Goal: Transaction & Acquisition: Purchase product/service

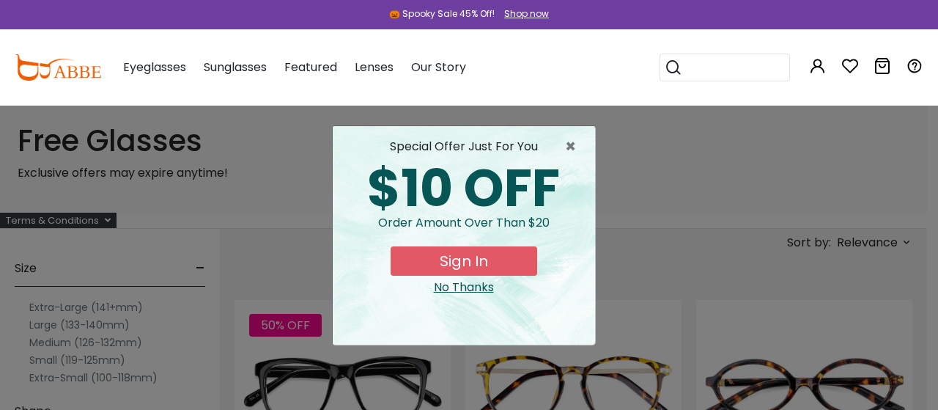
click at [463, 288] on div "No Thanks" at bounding box center [464, 288] width 239 height 18
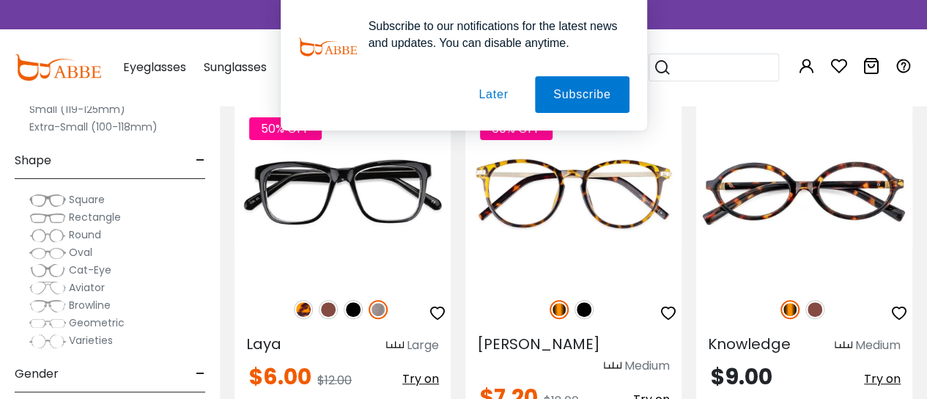
scroll to position [220, 0]
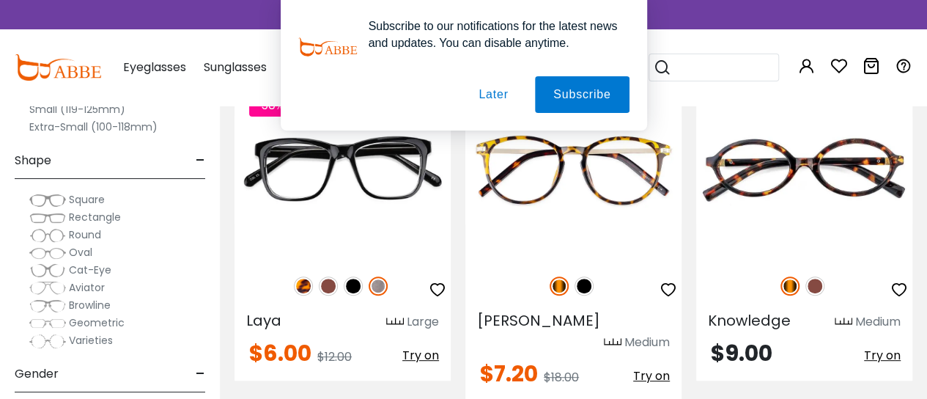
click at [485, 89] on button "Later" at bounding box center [493, 94] width 66 height 37
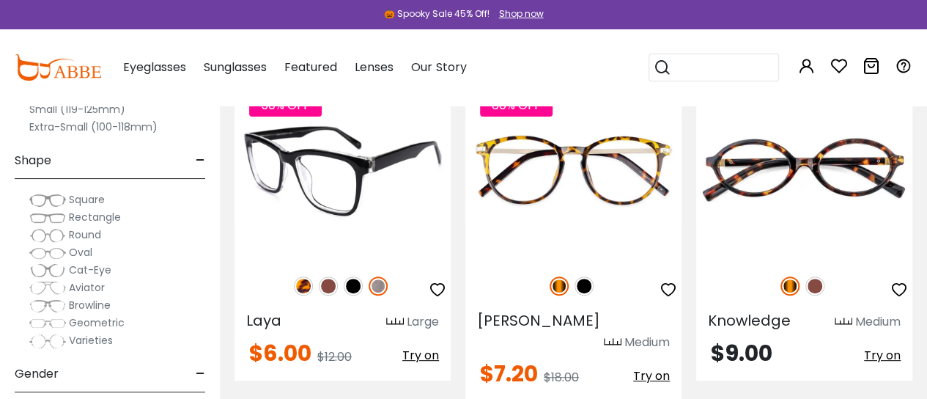
click at [299, 287] on img at bounding box center [303, 285] width 19 height 19
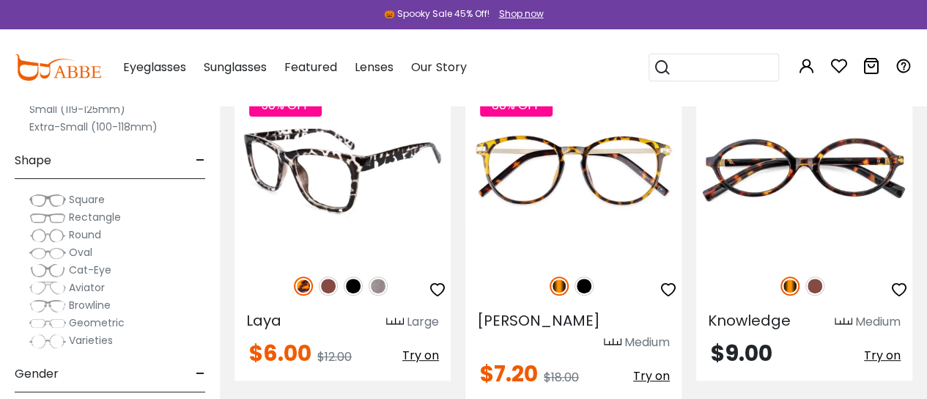
click at [321, 290] on img at bounding box center [328, 285] width 19 height 19
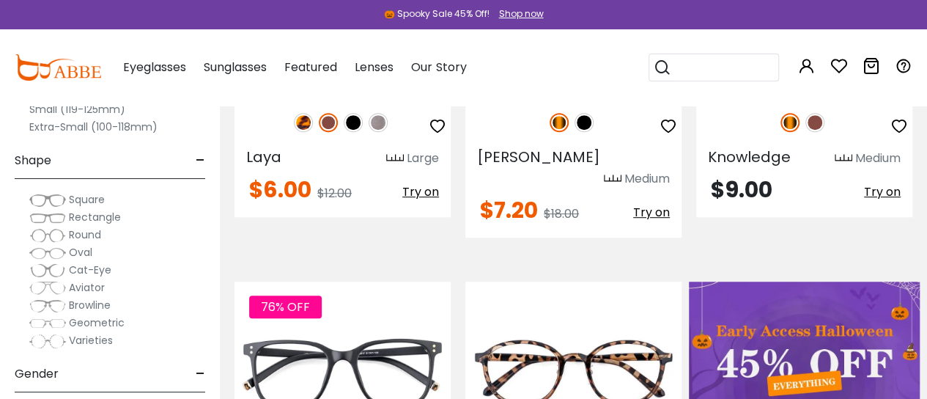
scroll to position [513, 0]
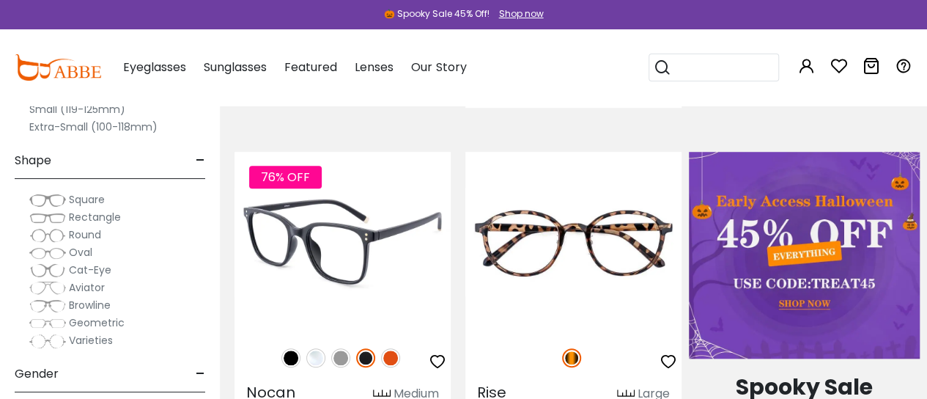
click at [387, 348] on img at bounding box center [390, 357] width 19 height 19
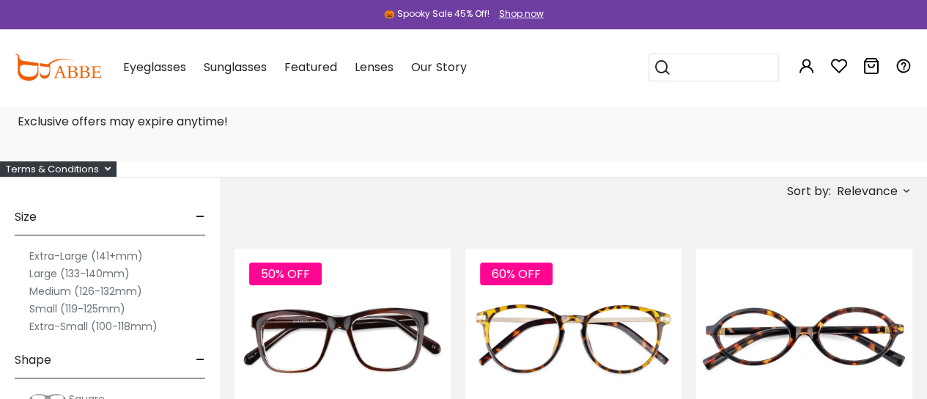
scroll to position [73, 0]
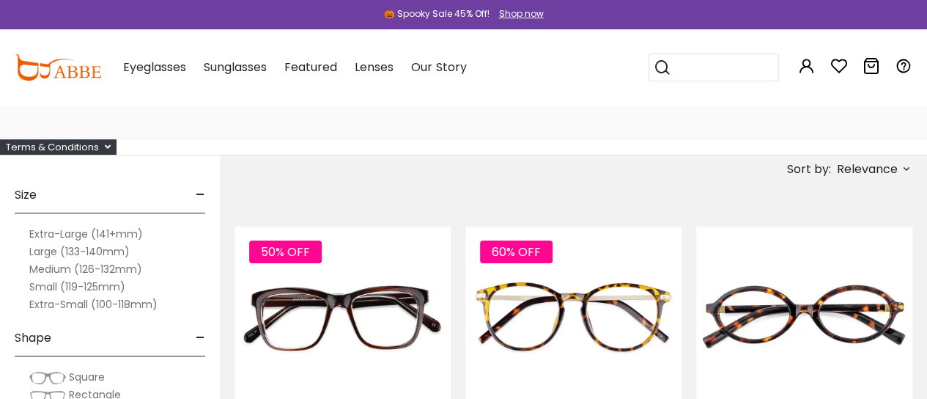
click at [110, 147] on icon at bounding box center [108, 147] width 6 height 10
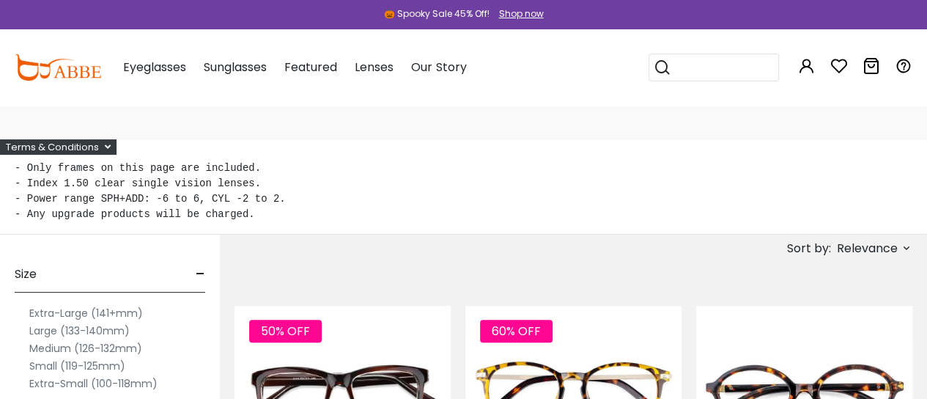
click at [110, 148] on icon at bounding box center [108, 147] width 6 height 10
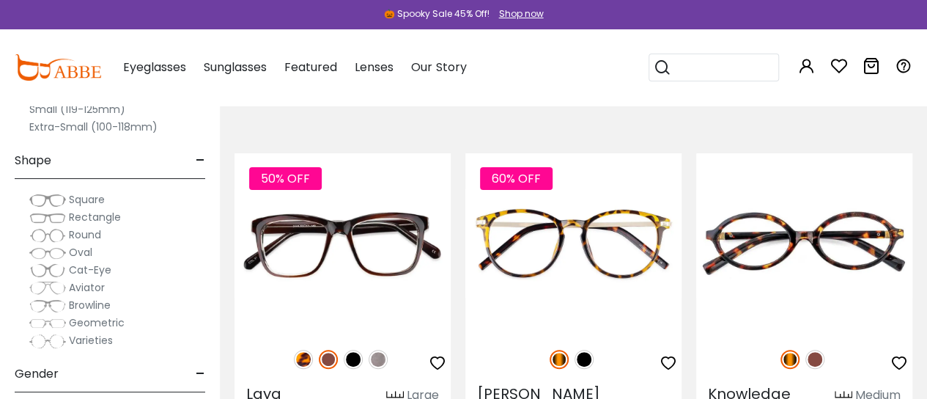
scroll to position [220, 0]
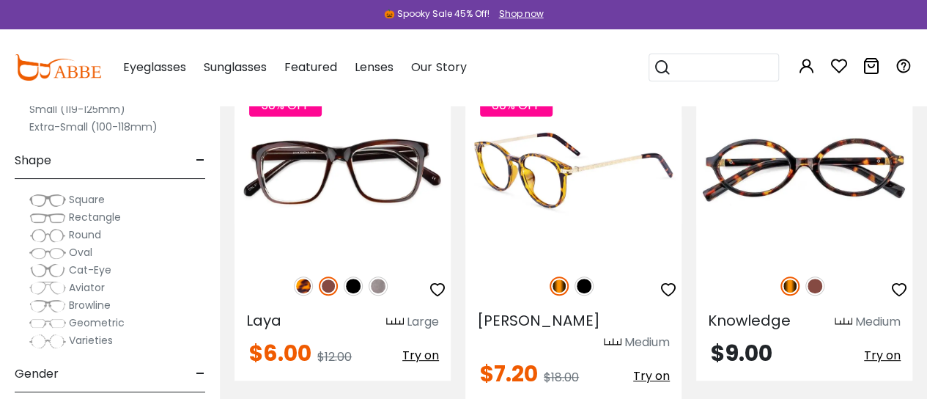
click at [576, 199] on img at bounding box center [574, 170] width 216 height 180
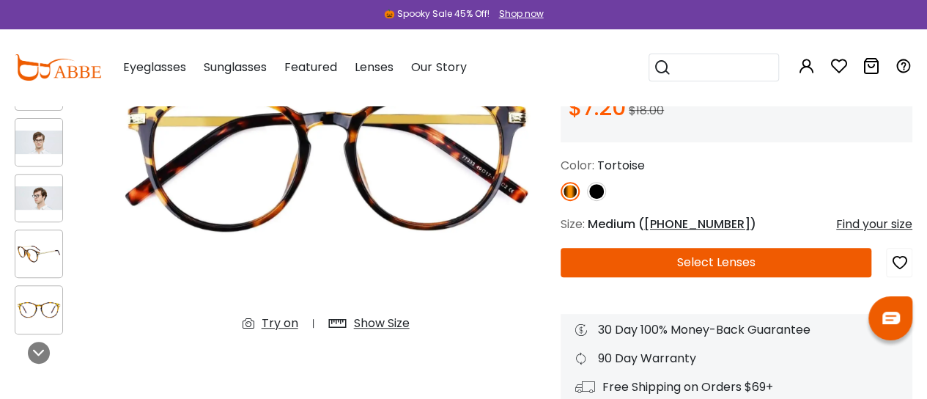
scroll to position [220, 0]
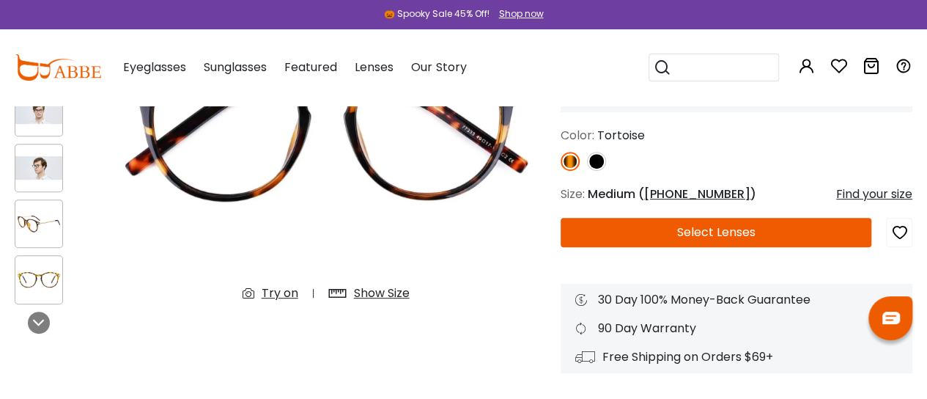
click at [767, 221] on button "Select Lenses" at bounding box center [716, 232] width 311 height 29
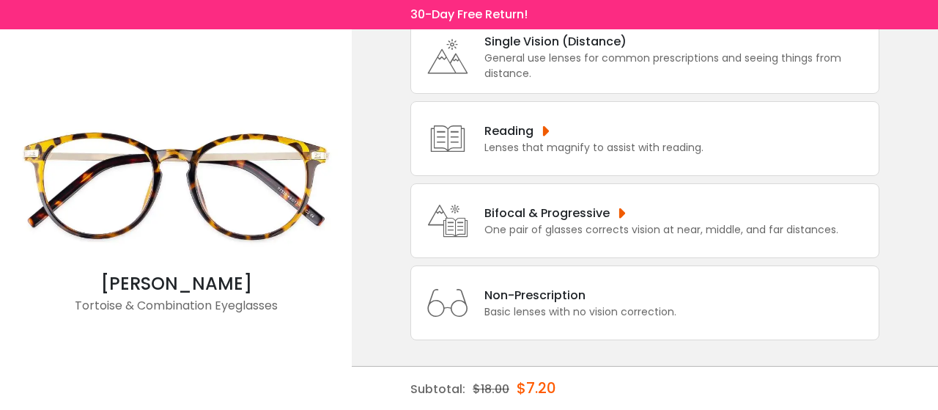
scroll to position [114, 0]
click at [639, 215] on div "Bifocal & Progressive" at bounding box center [662, 211] width 354 height 18
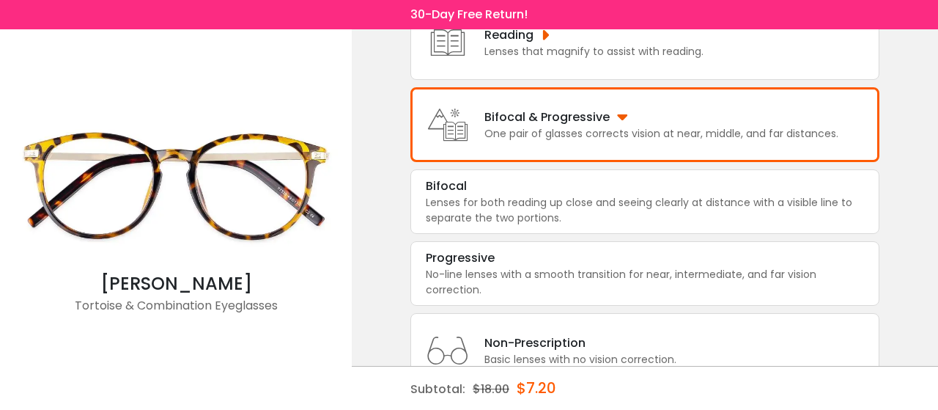
scroll to position [257, 0]
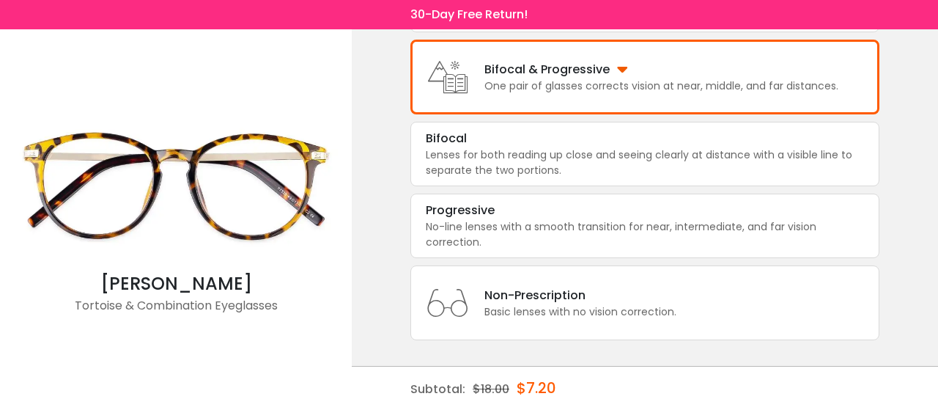
click at [639, 215] on div "Progressive" at bounding box center [645, 211] width 438 height 18
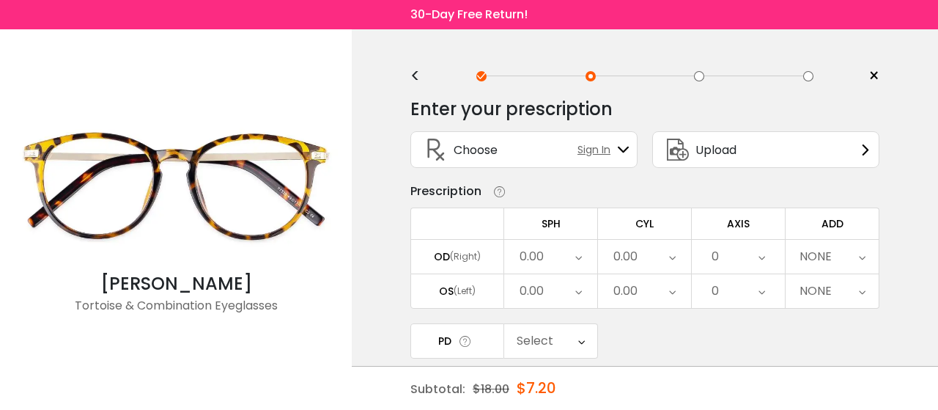
scroll to position [0, 0]
click at [581, 258] on icon at bounding box center [579, 257] width 7 height 34
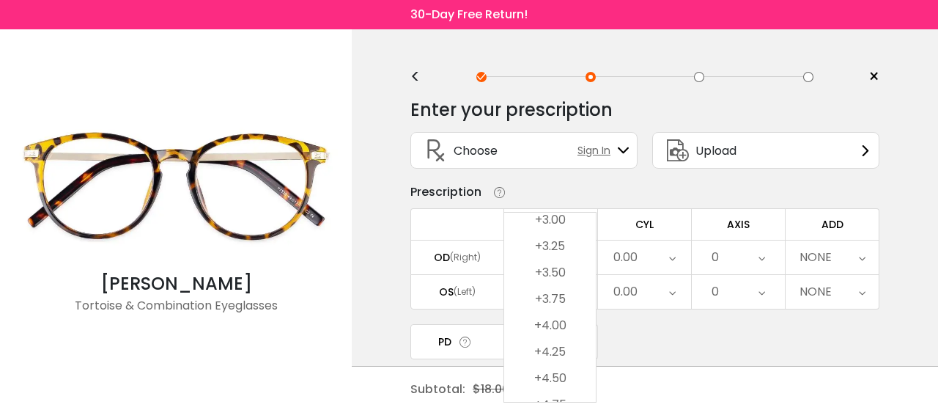
scroll to position [2456, 0]
click at [569, 350] on li "+4.25" at bounding box center [550, 356] width 92 height 26
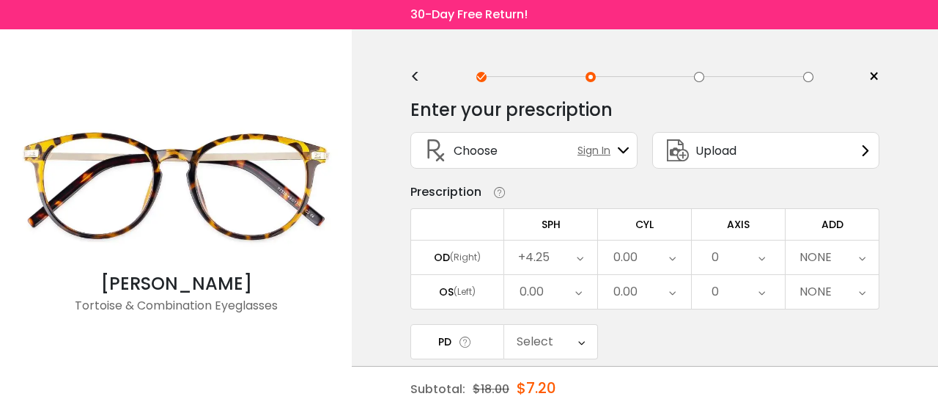
click at [552, 290] on div "0.00" at bounding box center [550, 292] width 93 height 34
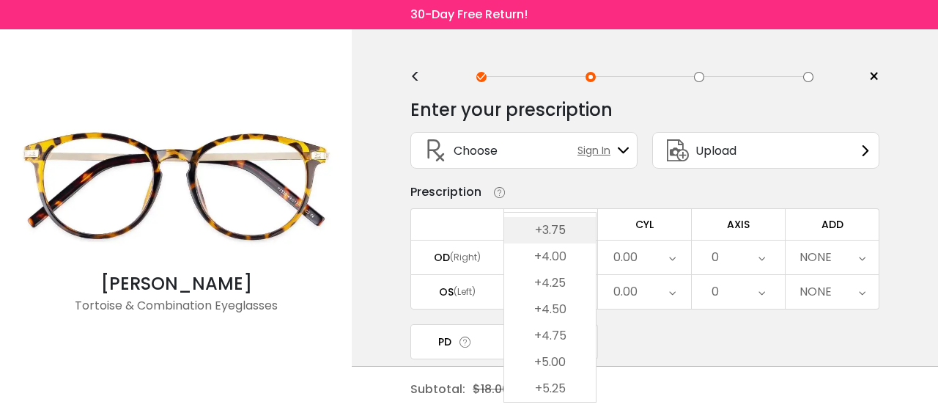
click at [559, 237] on li "+3.75" at bounding box center [550, 230] width 92 height 26
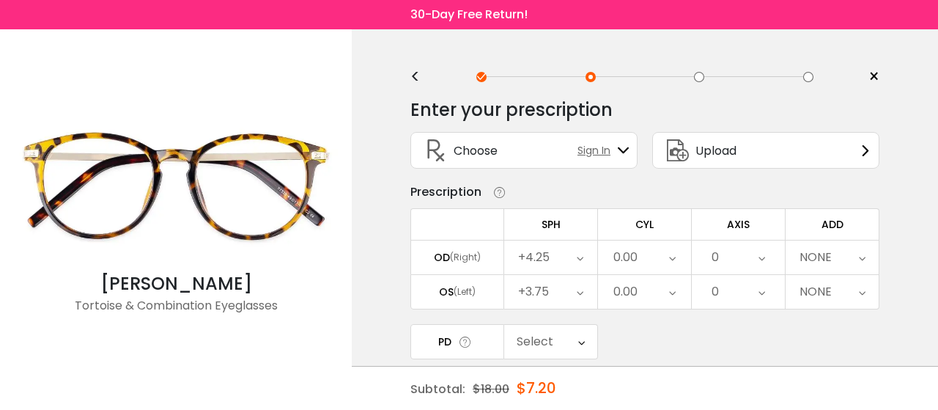
click at [667, 259] on div "0.00" at bounding box center [644, 257] width 93 height 34
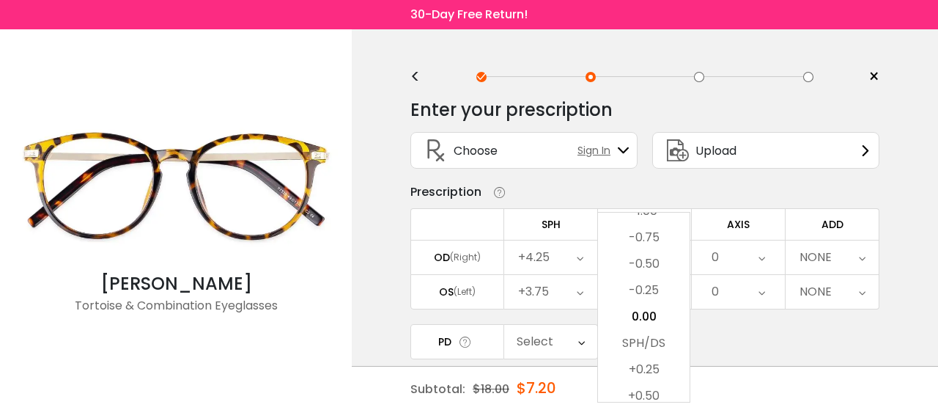
scroll to position [538, 0]
click at [664, 322] on li "0.00" at bounding box center [644, 321] width 92 height 26
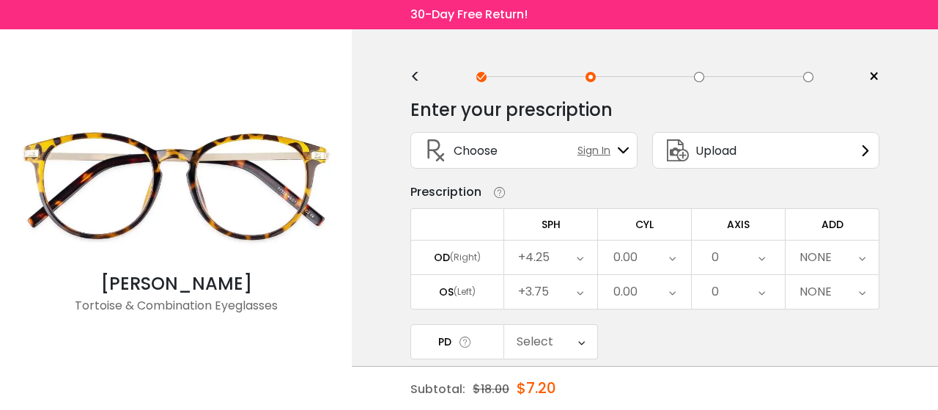
click at [767, 254] on div "0" at bounding box center [738, 257] width 93 height 34
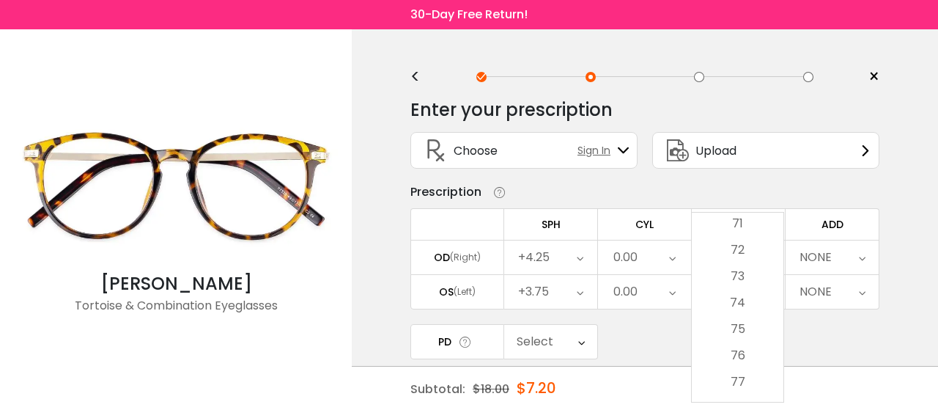
scroll to position [1906, 0]
click at [644, 351] on div "PD Select Cancel PD Save 46 47 48 49 50 51 52 53 54 55 56 57 58 59 60 61 62 63 …" at bounding box center [645, 358] width 469 height 68
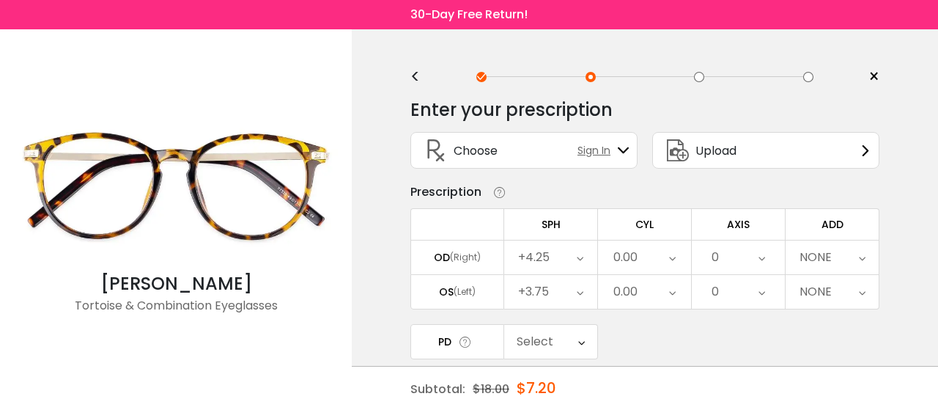
click at [857, 257] on div "NONE" at bounding box center [832, 257] width 93 height 34
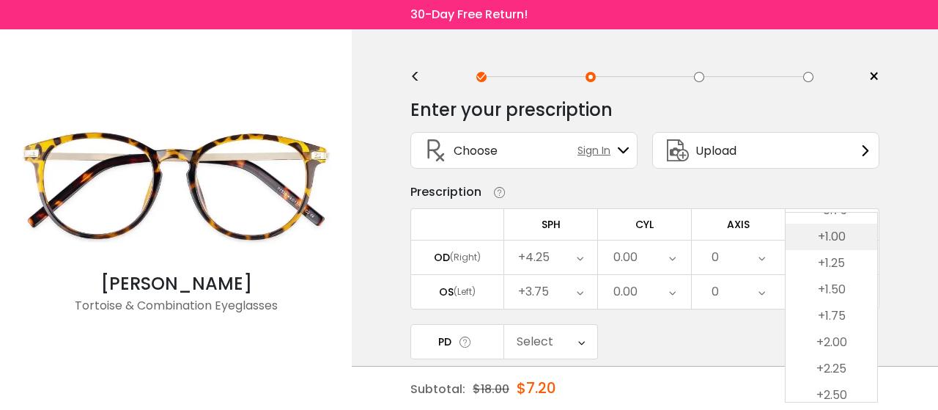
scroll to position [180, 0]
click at [851, 257] on li "+2.25" at bounding box center [832, 257] width 92 height 26
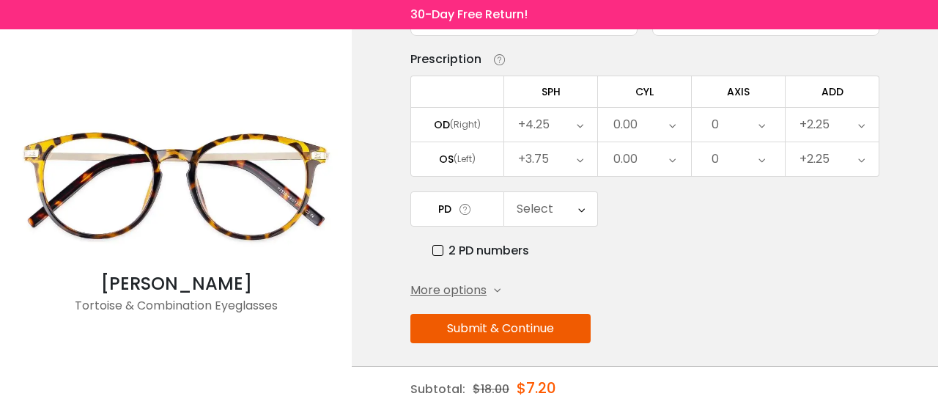
scroll to position [136, 0]
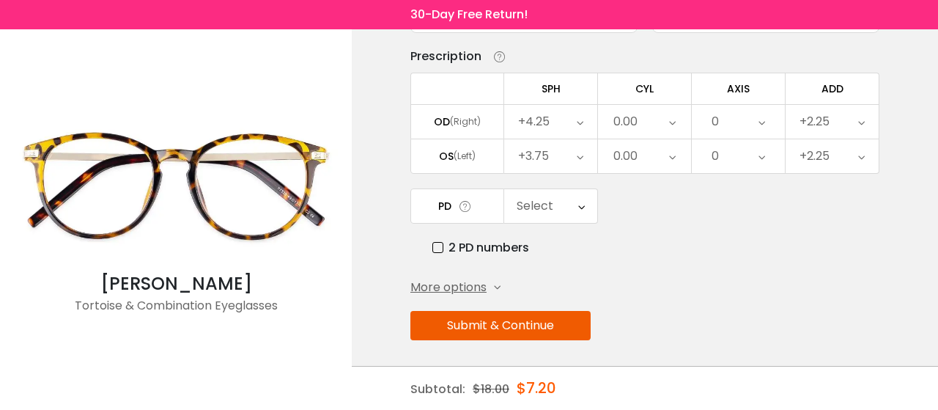
click at [576, 210] on div "Select" at bounding box center [550, 206] width 93 height 34
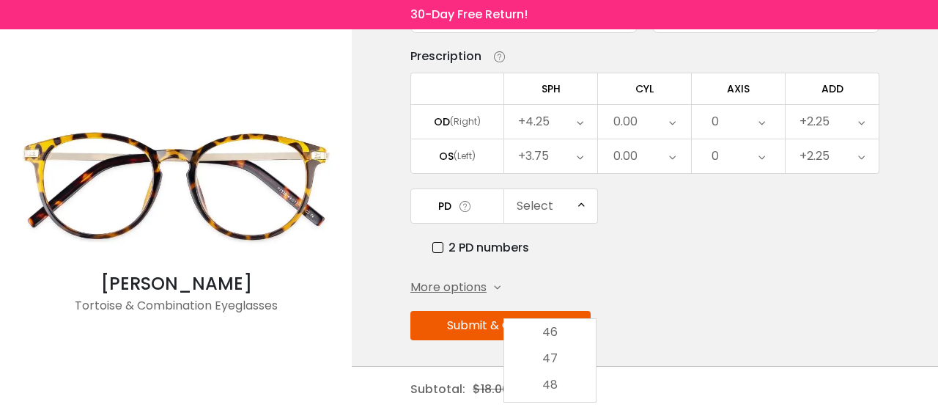
scroll to position [353, 0]
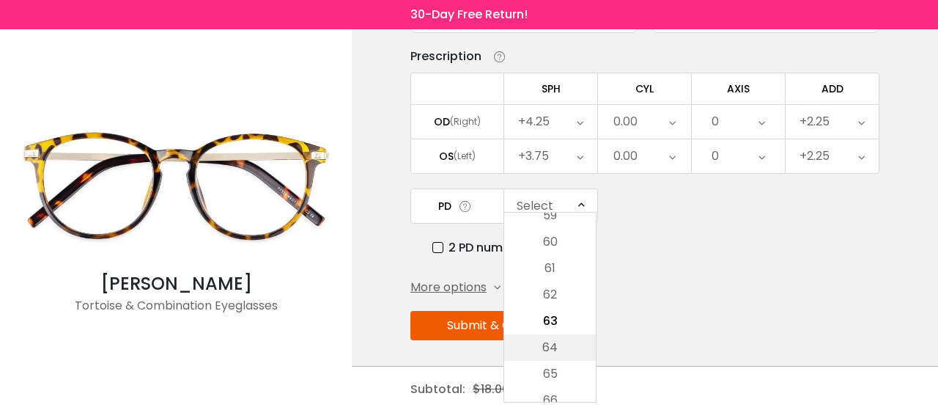
click at [559, 350] on li "64" at bounding box center [550, 347] width 92 height 26
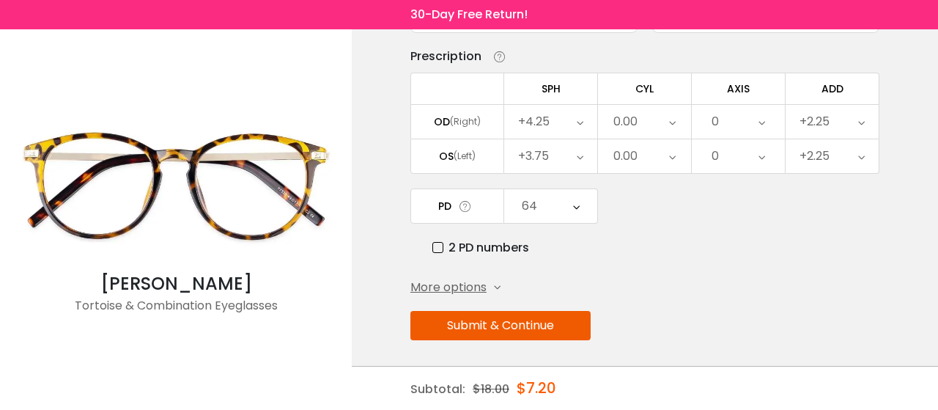
click at [548, 326] on button "Submit & Continue" at bounding box center [501, 325] width 180 height 29
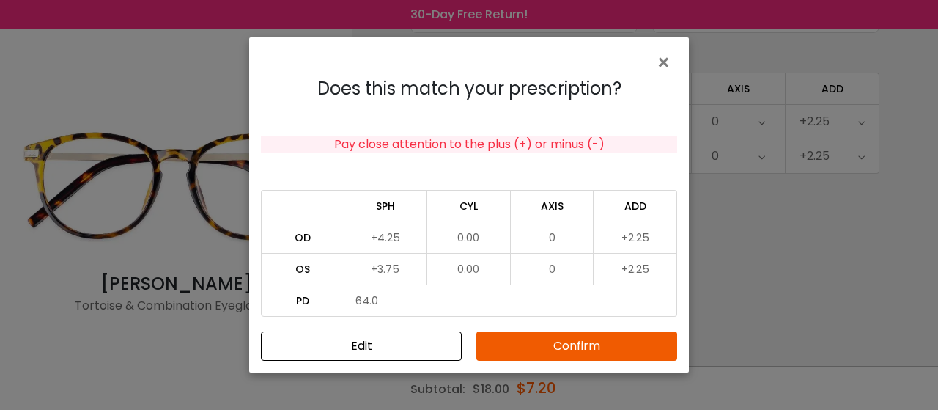
click at [561, 347] on button "Confirm" at bounding box center [577, 345] width 201 height 29
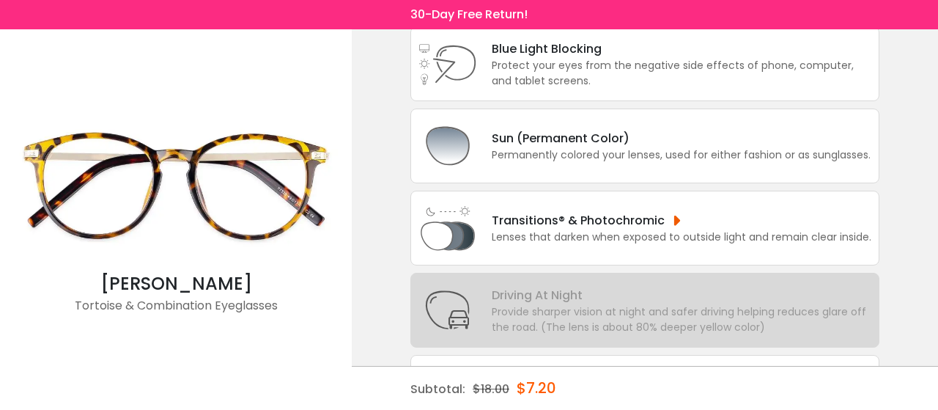
scroll to position [220, 0]
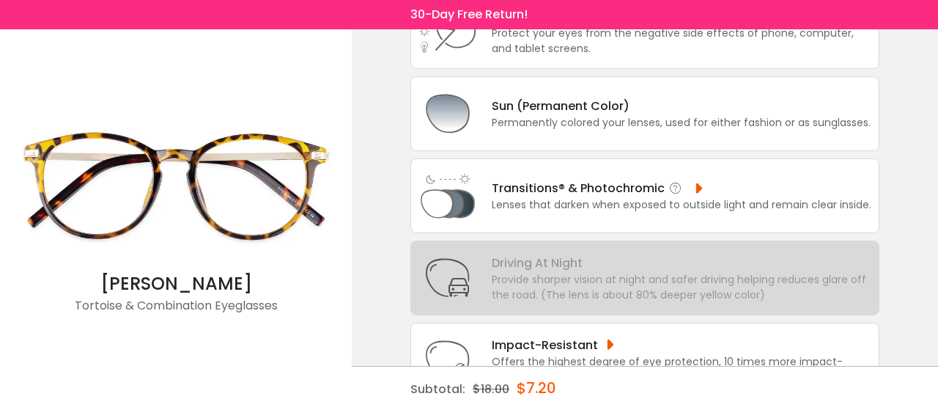
click at [691, 206] on div "Lenses that darken when exposed to outside light and remain clear inside." at bounding box center [682, 204] width 380 height 15
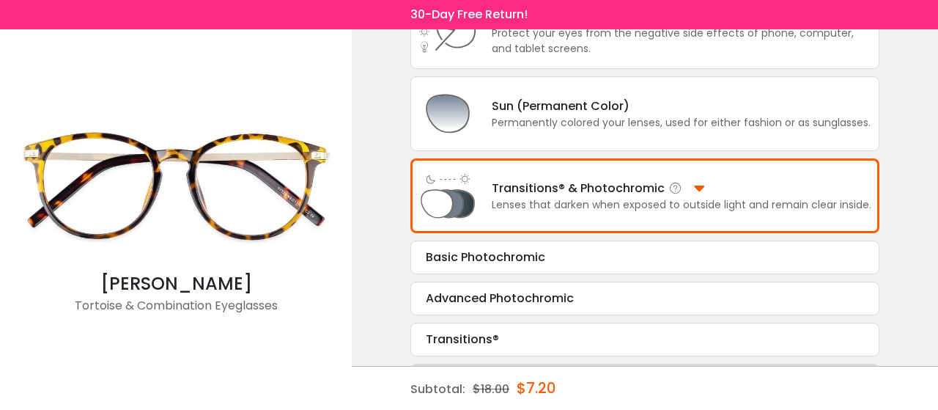
scroll to position [293, 0]
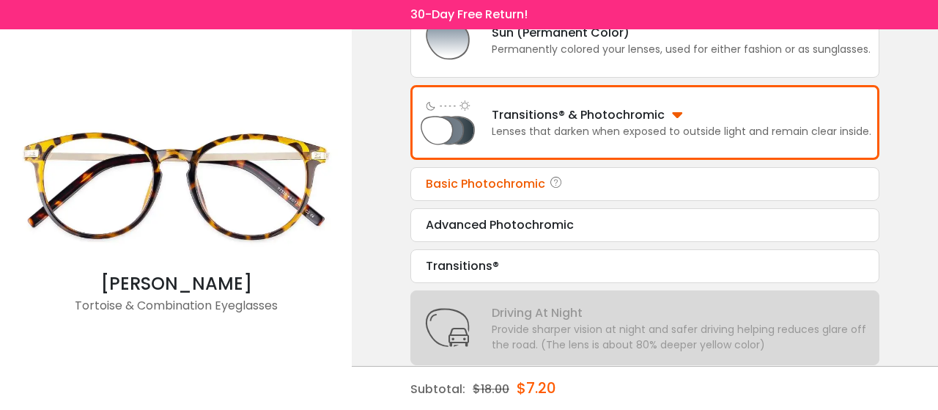
click at [564, 186] on div "Basic Photochromic" at bounding box center [645, 184] width 438 height 18
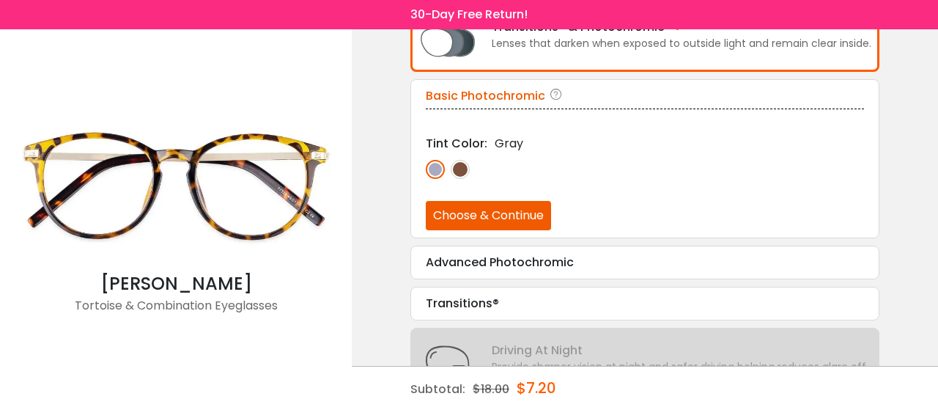
scroll to position [413, 0]
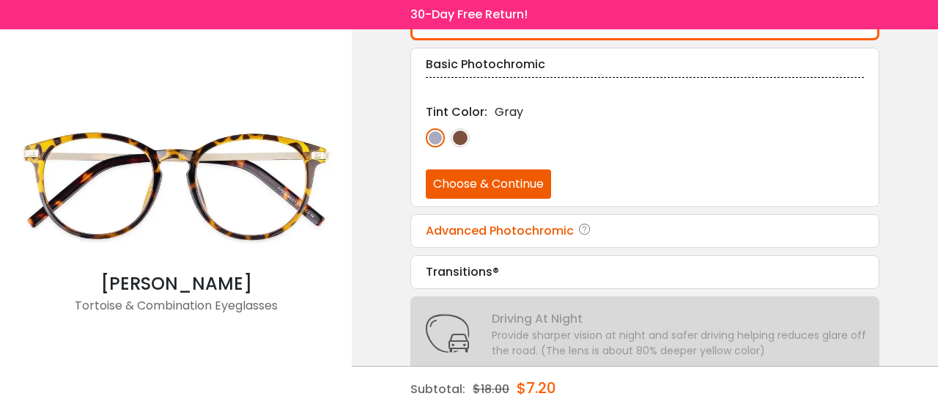
click at [551, 227] on div "Advanced Photochromic" at bounding box center [645, 231] width 438 height 18
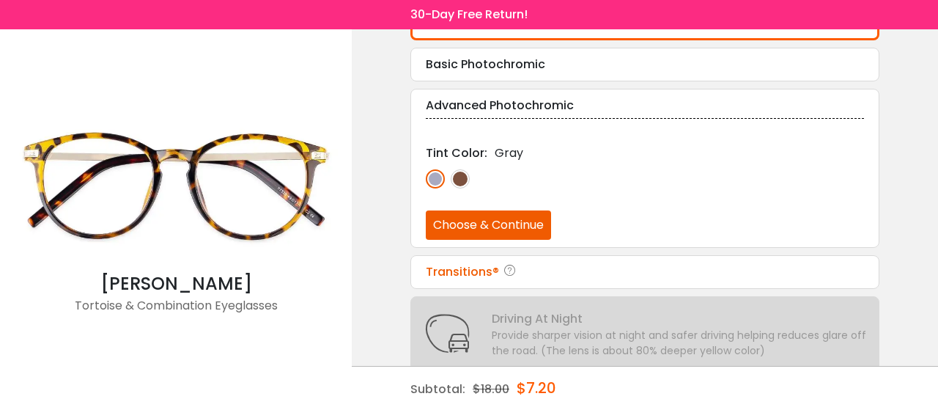
click at [539, 263] on div "Transitions®" at bounding box center [645, 272] width 438 height 18
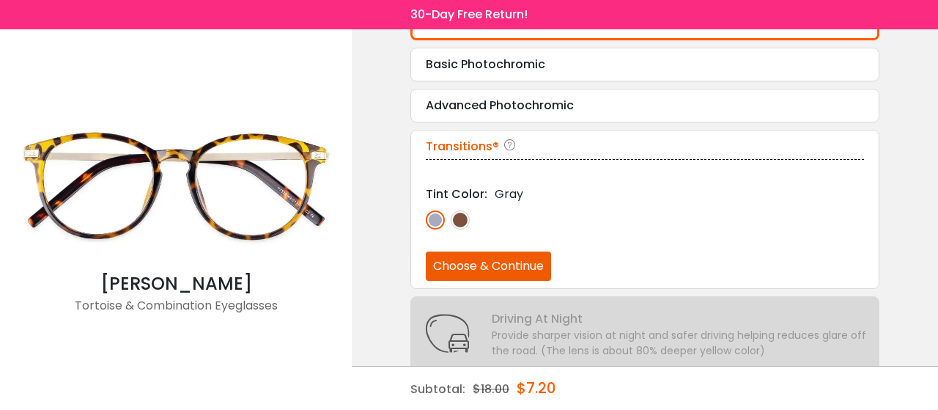
click at [539, 260] on button "Choose & Continue" at bounding box center [488, 265] width 125 height 29
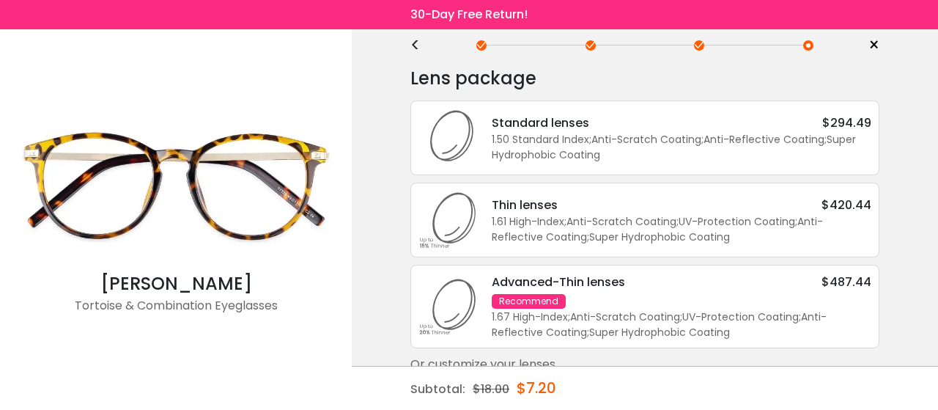
scroll to position [48, 0]
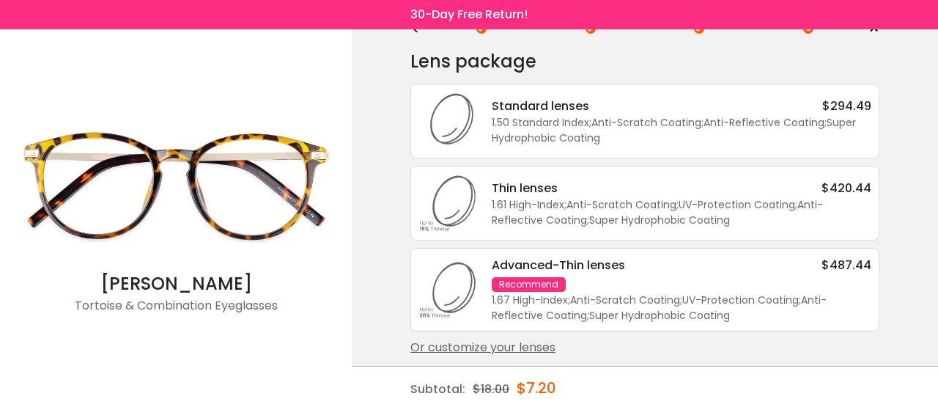
click at [923, 300] on div "< × Choose your usage Single Vision (Distance) This lens helps you see details …" at bounding box center [645, 198] width 587 height 434
click at [524, 348] on div "Or customize your lenses" at bounding box center [645, 348] width 469 height 18
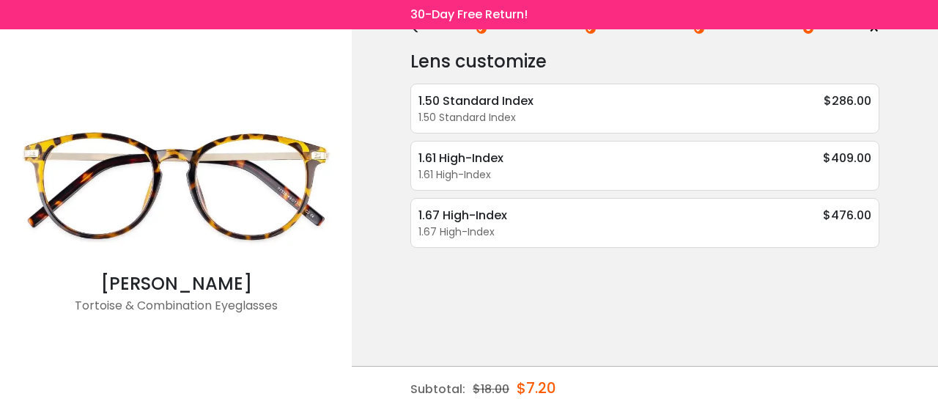
scroll to position [0, 0]
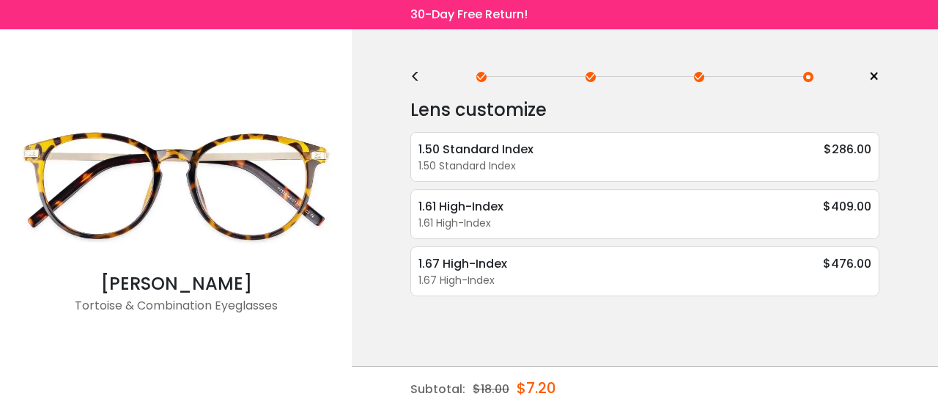
click at [421, 71] on div "<" at bounding box center [422, 77] width 22 height 12
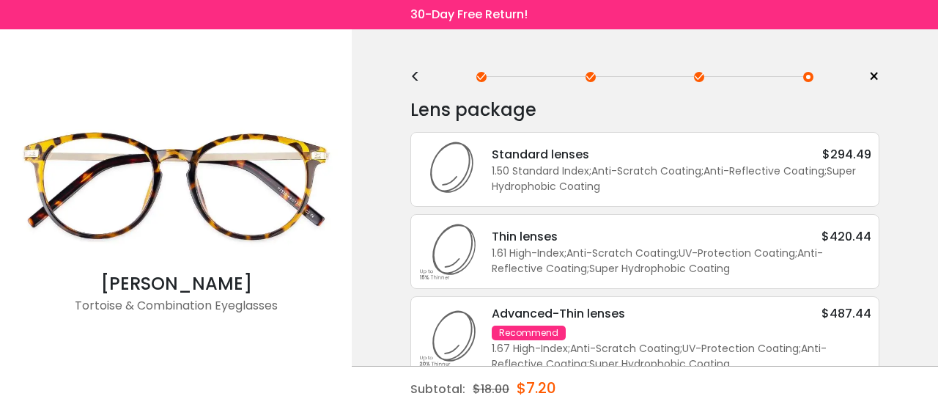
click at [418, 73] on div "<" at bounding box center [422, 77] width 22 height 12
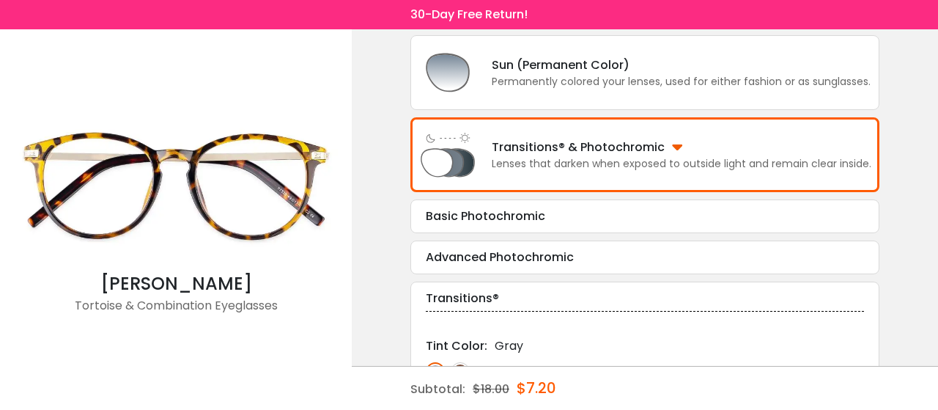
scroll to position [293, 0]
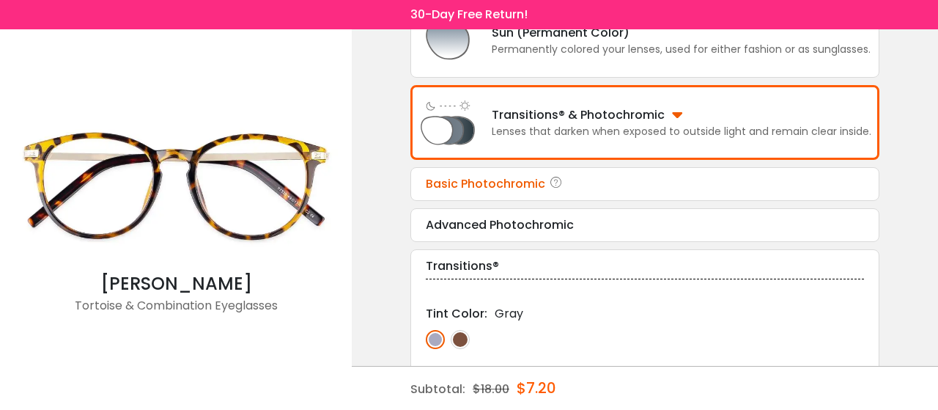
click at [600, 185] on div "Basic Photochromic" at bounding box center [645, 184] width 438 height 18
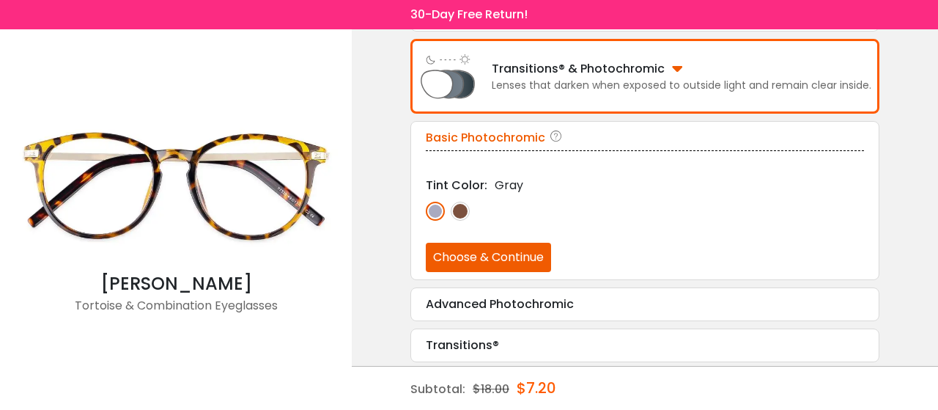
scroll to position [413, 0]
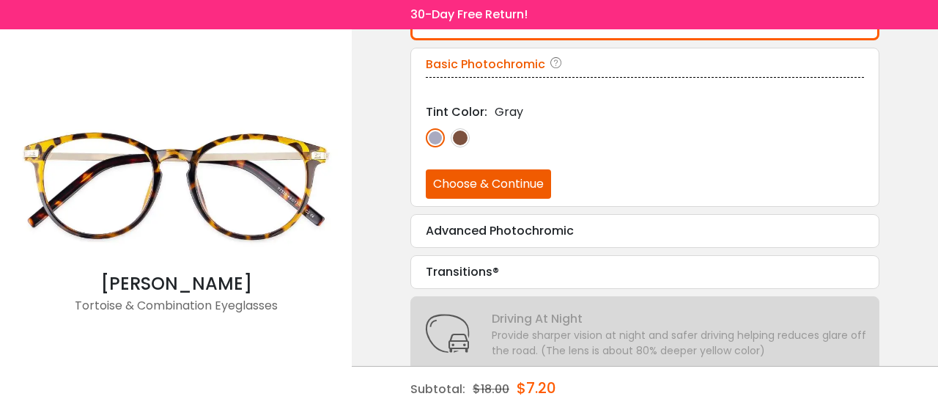
click at [511, 177] on button "Choose & Continue" at bounding box center [488, 183] width 125 height 29
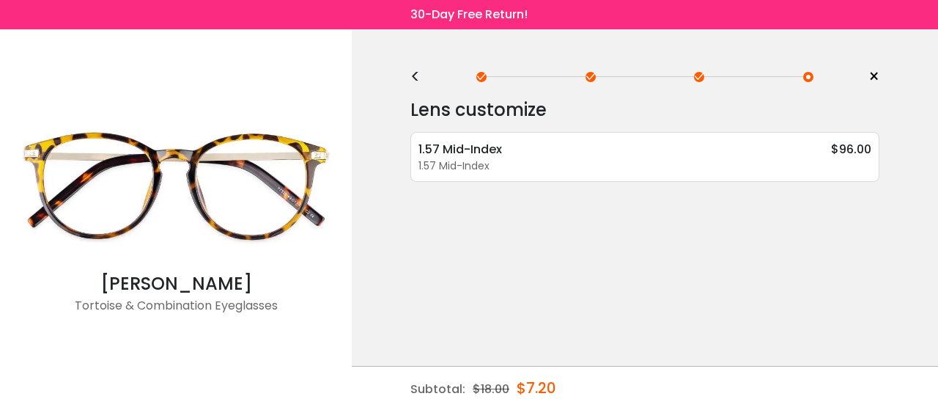
scroll to position [0, 0]
click at [412, 79] on div "<" at bounding box center [422, 77] width 22 height 12
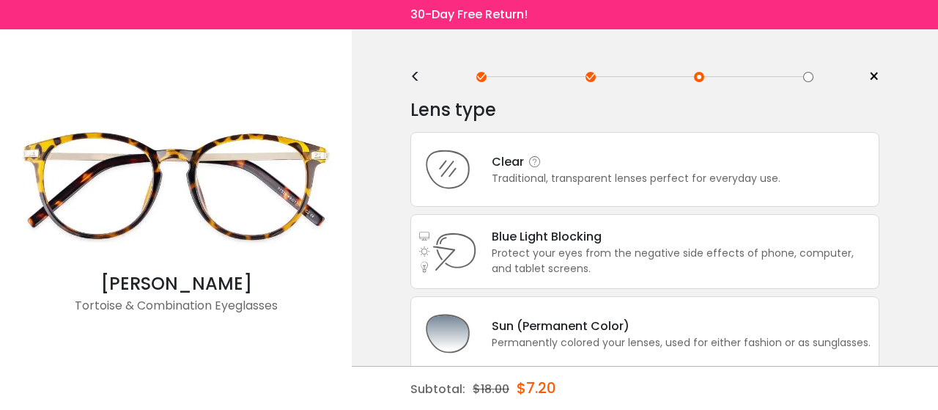
click at [584, 169] on div "Clear" at bounding box center [636, 161] width 289 height 18
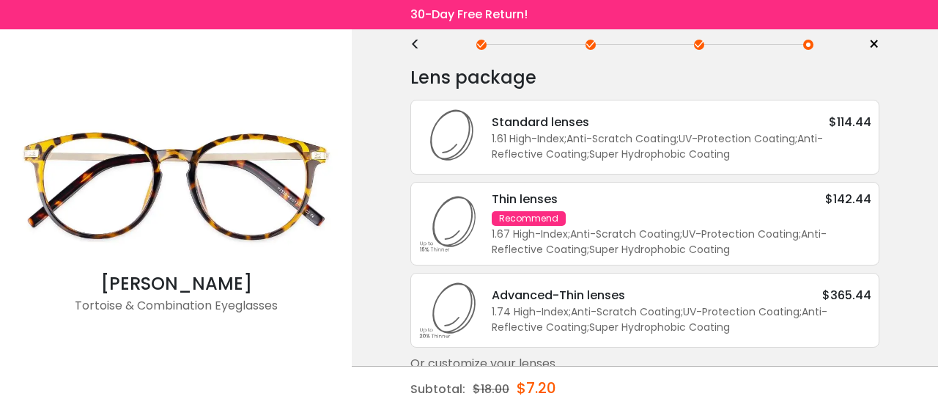
scroll to position [48, 0]
